Goal: Task Accomplishment & Management: Complete application form

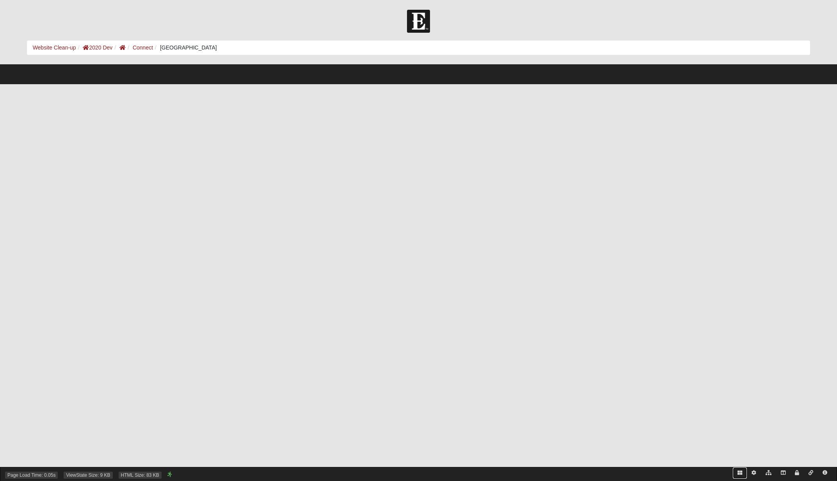
click at [738, 474] on icon at bounding box center [739, 473] width 5 height 5
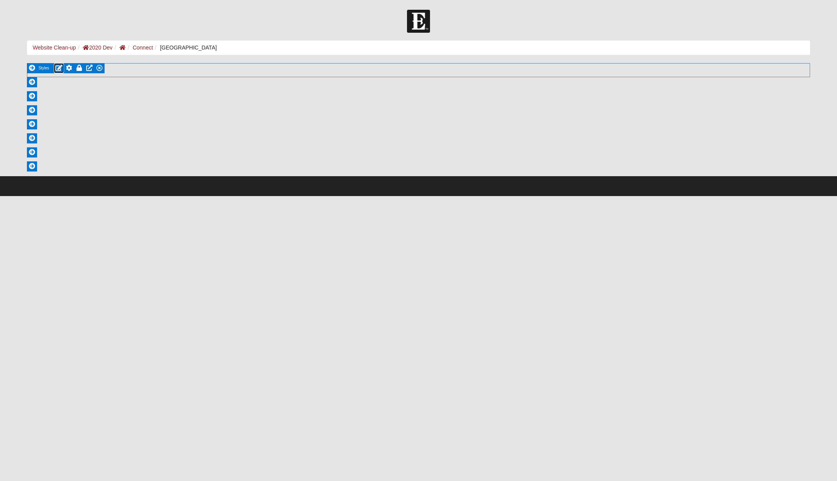
click at [57, 68] on icon at bounding box center [58, 68] width 7 height 6
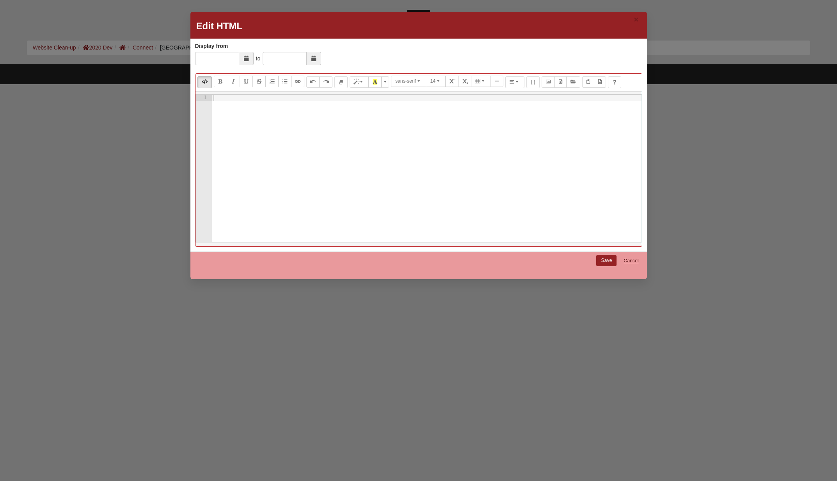
click at [637, 261] on link "Cancel" at bounding box center [630, 261] width 25 height 12
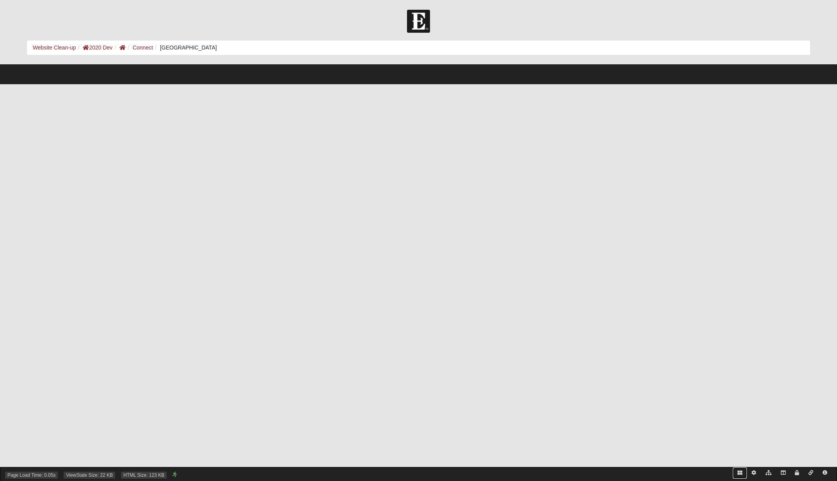
click at [740, 471] on icon at bounding box center [739, 473] width 5 height 5
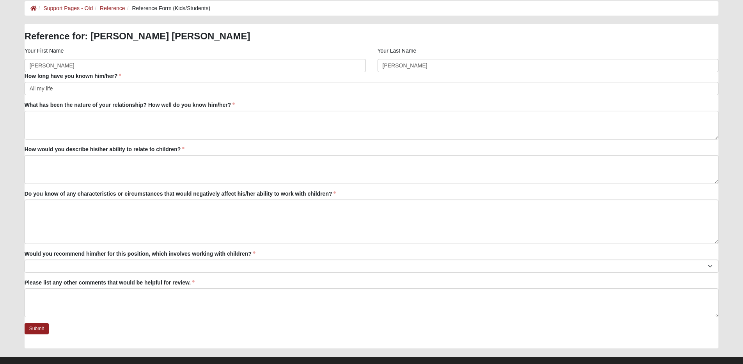
scroll to position [41, 0]
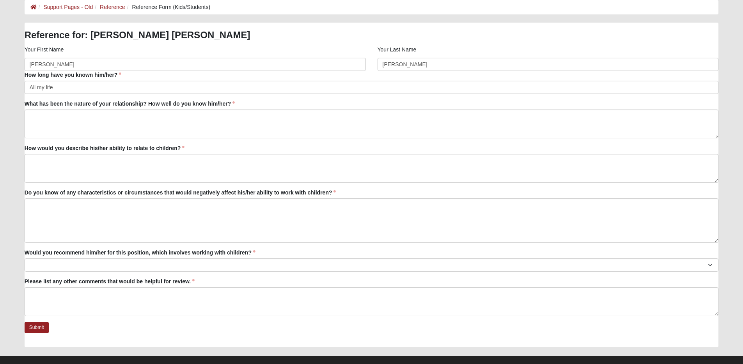
click at [164, 123] on textarea "What has been the nature of your relationship? How well do you know him/her?" at bounding box center [372, 124] width 694 height 29
drag, startPoint x: 72, startPoint y: 119, endPoint x: 26, endPoint y: 116, distance: 46.1
click at [26, 116] on textarea "This is a test" at bounding box center [372, 124] width 694 height 29
type textarea "This is a test"
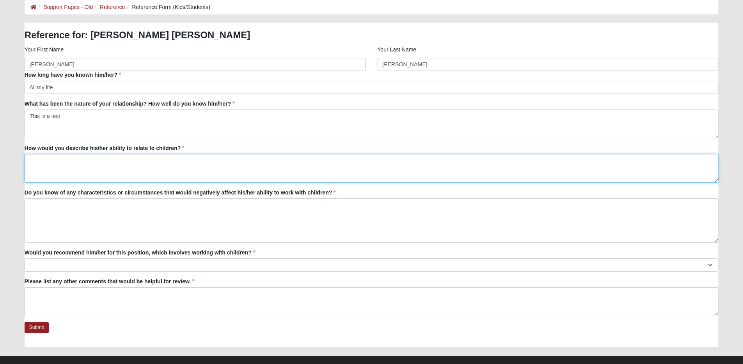
click at [65, 167] on textarea "How would you describe his/her ability to relate to children?" at bounding box center [372, 168] width 694 height 29
paste textarea "This is a test"
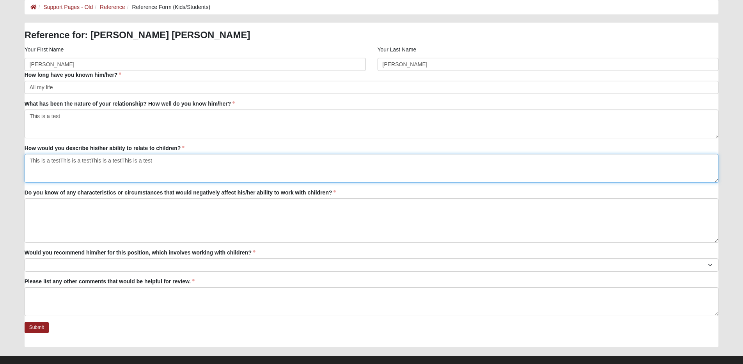
paste textarea "This is a test"
type textarea "This is a testThis is a testThis is a testThis is a testThis is a testThis is a…"
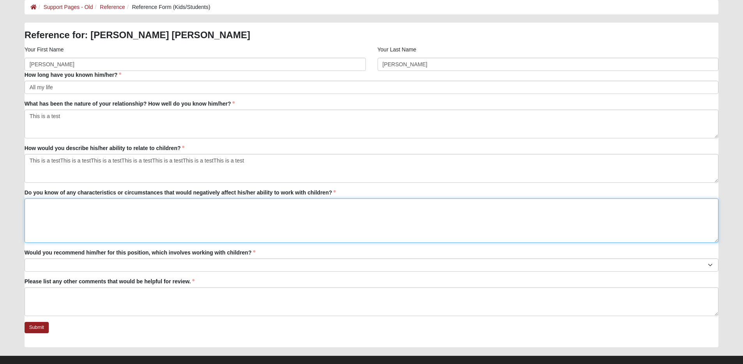
click at [35, 215] on textarea "Do you know of any characteristics or circumstances that would negatively affec…" at bounding box center [372, 221] width 694 height 44
paste textarea "This is a test"
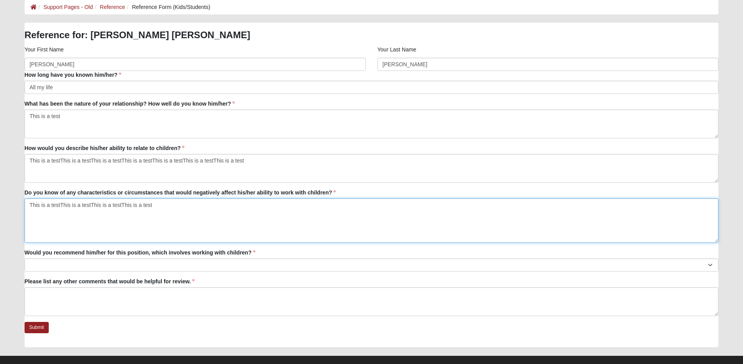
paste textarea "This is a test"
type textarea "This is a testThis is a testThis is a testThis is a testThis is a testThis is a…"
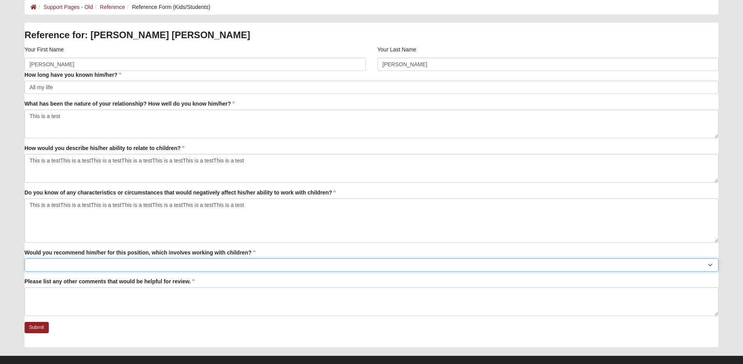
click at [69, 268] on select "No Yes" at bounding box center [372, 265] width 694 height 13
paste select "True"
click at [73, 268] on select "No Yes" at bounding box center [372, 265] width 694 height 13
select select "True"
click at [25, 259] on select "No Yes" at bounding box center [372, 265] width 694 height 13
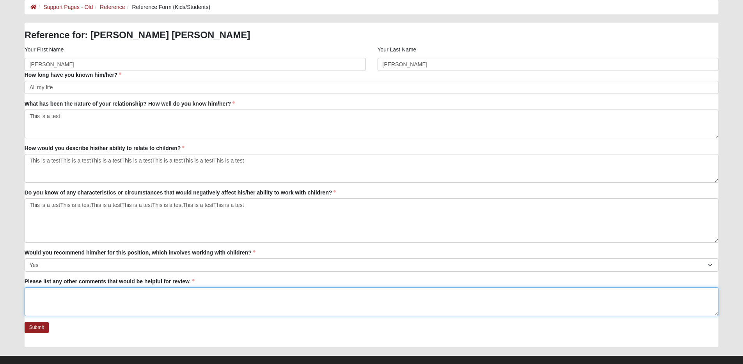
click at [65, 295] on textarea "Please list any other comments that would be helpful for review." at bounding box center [372, 301] width 694 height 29
paste textarea "This is a test"
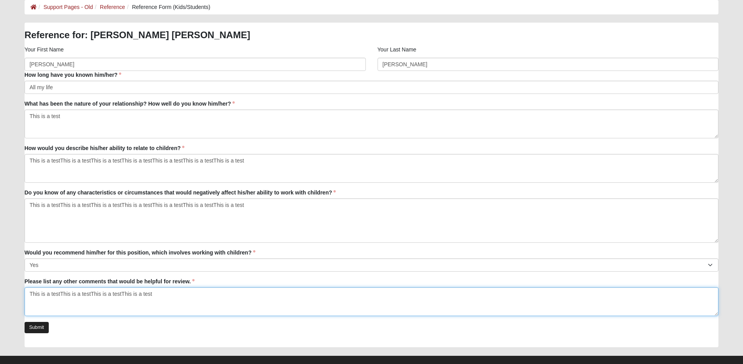
type textarea "This is a testThis is a testThis is a testThis is a test"
click at [41, 327] on link "Submit" at bounding box center [37, 327] width 24 height 11
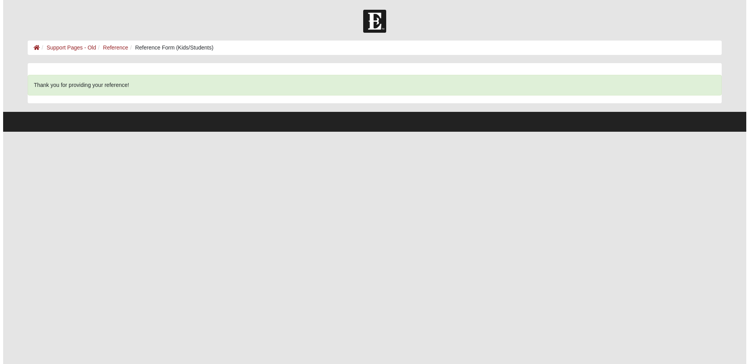
scroll to position [0, 0]
